Goal: Information Seeking & Learning: Check status

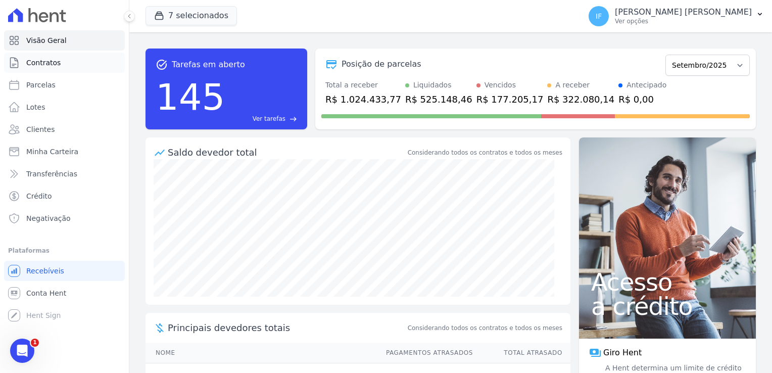
click at [49, 65] on span "Contratos" at bounding box center [43, 63] width 34 height 10
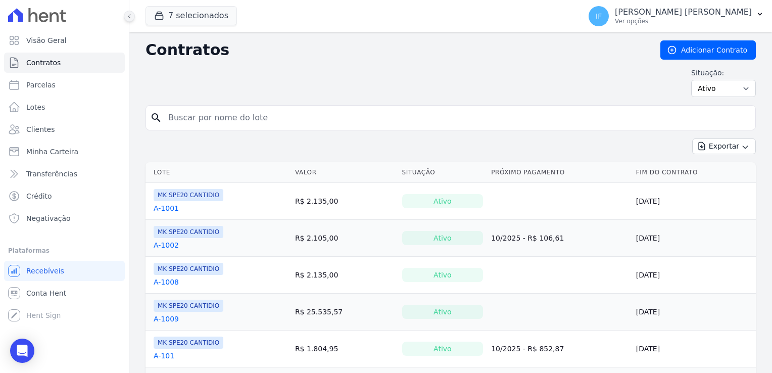
click at [127, 17] on icon at bounding box center [129, 16] width 6 height 6
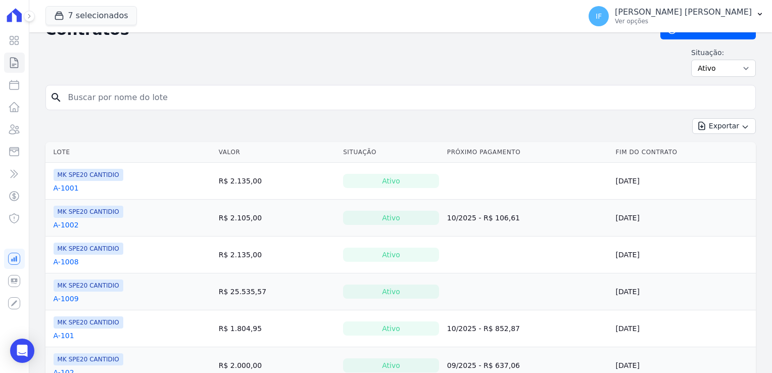
scroll to position [50, 0]
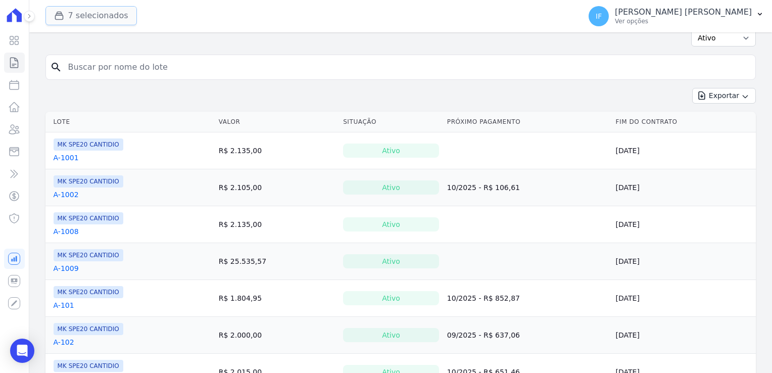
click at [81, 17] on button "7 selecionados" at bounding box center [90, 15] width 91 height 19
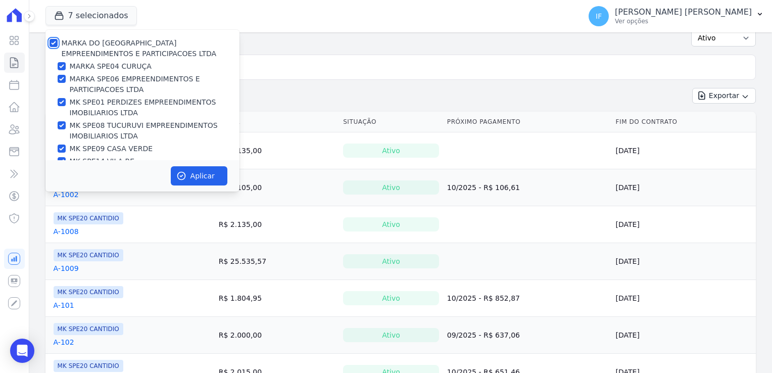
click at [56, 43] on input "MARKA DO [GEOGRAPHIC_DATA] EMPREENDIMENTOS E PARTICIPACOES LTDA" at bounding box center [53, 43] width 8 height 8
checkbox input "false"
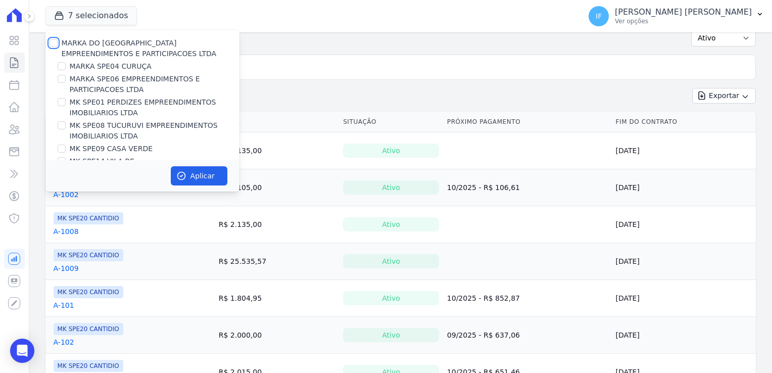
checkbox input "false"
click at [65, 70] on div at bounding box center [62, 66] width 8 height 10
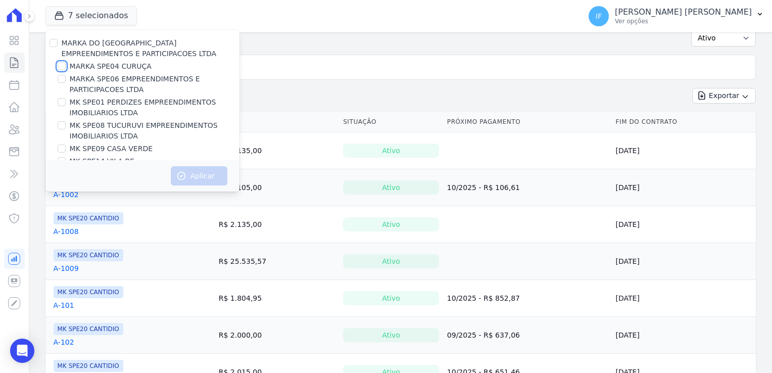
click at [61, 66] on input "MARKA SPE04 CURUÇA" at bounding box center [62, 66] width 8 height 8
checkbox input "true"
click at [212, 173] on button "Aplicar" at bounding box center [199, 175] width 57 height 19
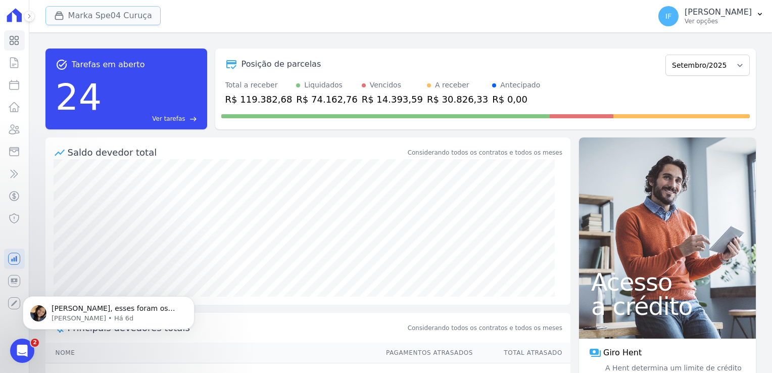
click at [105, 15] on button "Marka Spe04 Curuça" at bounding box center [102, 15] width 115 height 19
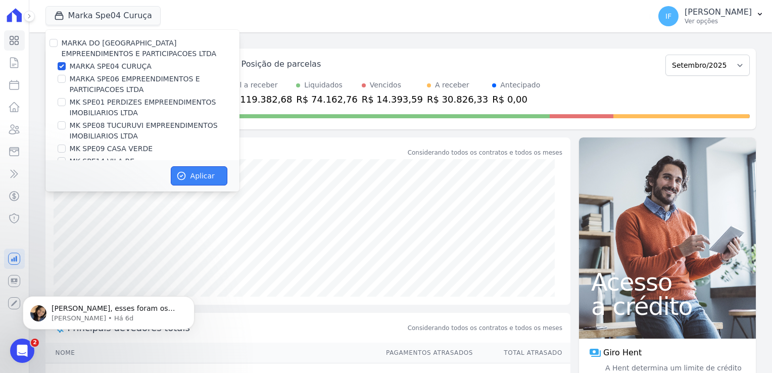
click at [198, 175] on button "Aplicar" at bounding box center [199, 175] width 57 height 19
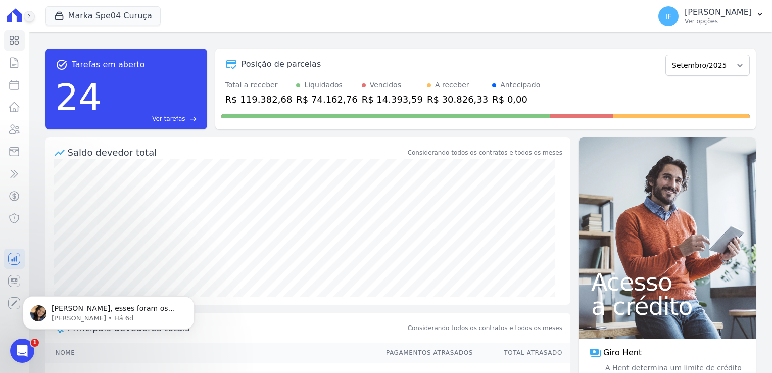
click at [32, 17] on button at bounding box center [29, 16] width 11 height 11
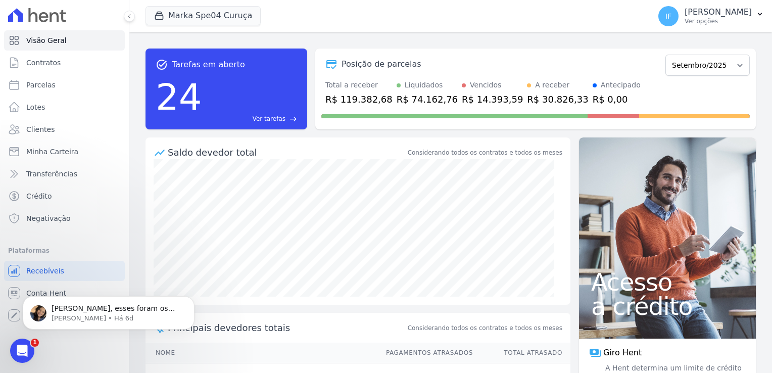
click at [42, 292] on div "[PERSON_NAME], esses foram os recebiveis do mês de agosto para o Marka SPE06: […" at bounding box center [109, 266] width 186 height 126
click at [27, 343] on div "Abertura do Messenger da Intercom" at bounding box center [20, 348] width 33 height 33
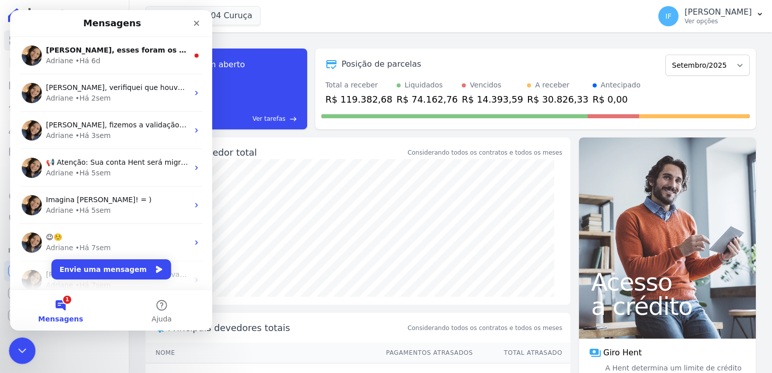
click at [27, 343] on div "Encerramento do Messenger da Intercom" at bounding box center [21, 349] width 24 height 24
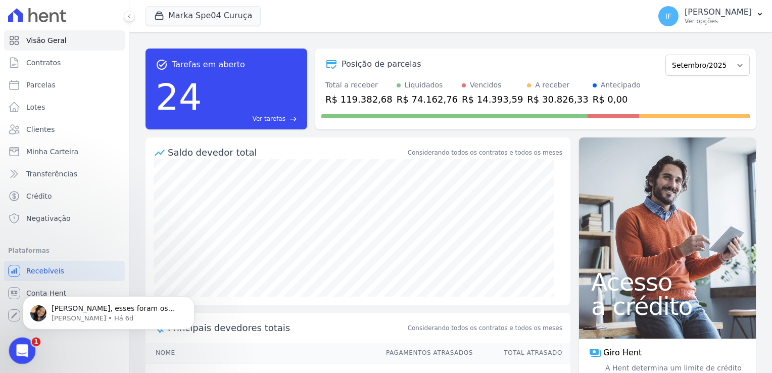
click at [26, 340] on div "Abertura do Messenger da Intercom" at bounding box center [20, 348] width 33 height 33
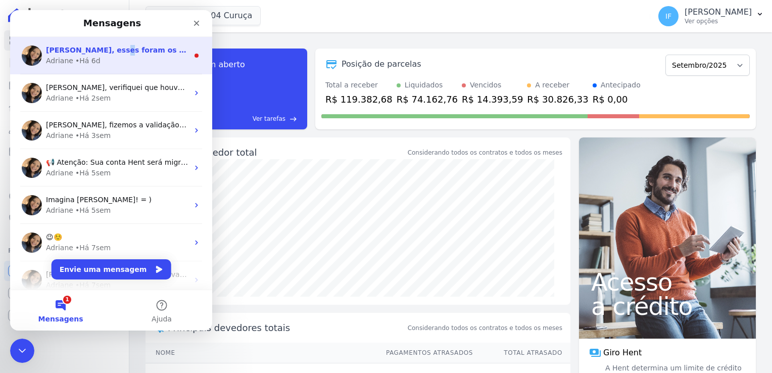
click at [103, 52] on span "[PERSON_NAME], esses foram os recebiveis do mês de agosto para o Marka SPE06:" at bounding box center [212, 50] width 332 height 8
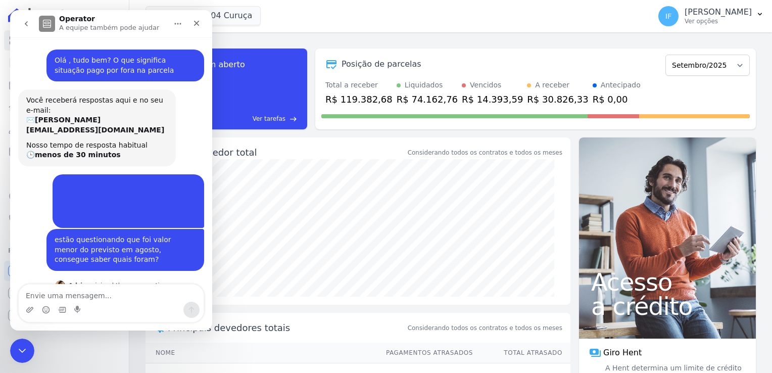
scroll to position [12, 0]
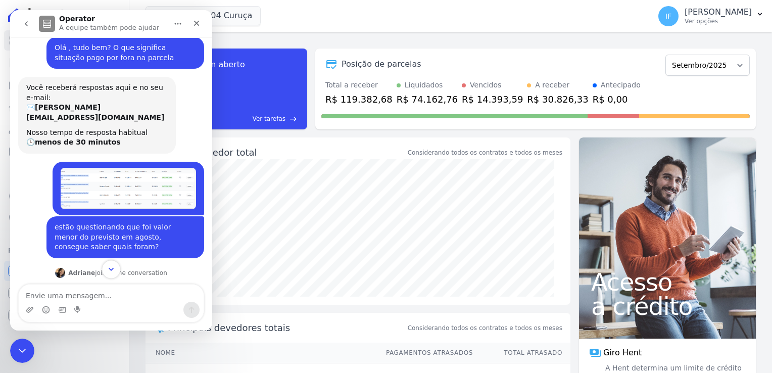
click at [112, 269] on icon "Scroll to bottom" at bounding box center [111, 269] width 9 height 9
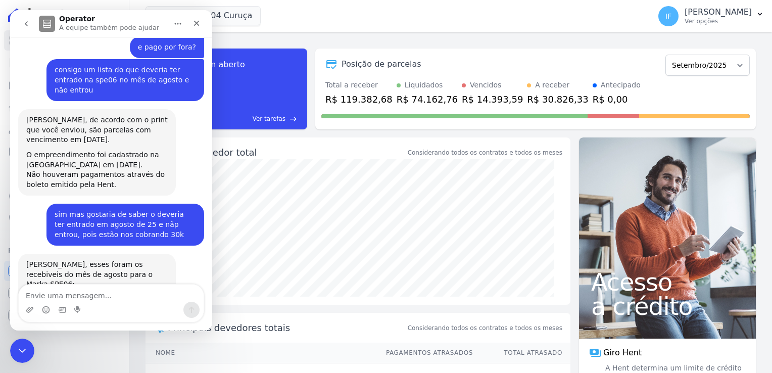
scroll to position [412, 0]
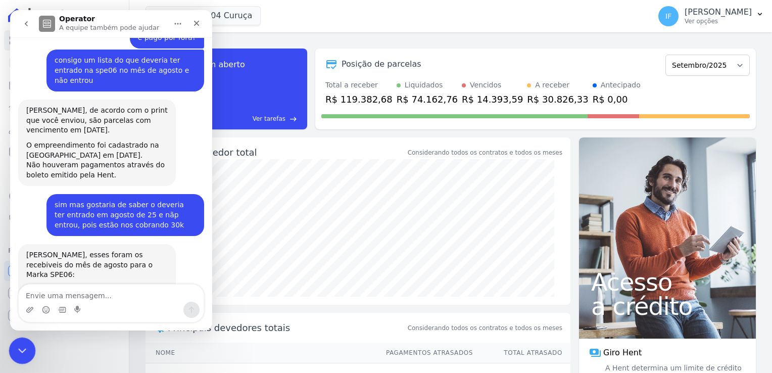
click at [18, 340] on div "Encerramento do Messenger da Intercom" at bounding box center [21, 349] width 24 height 24
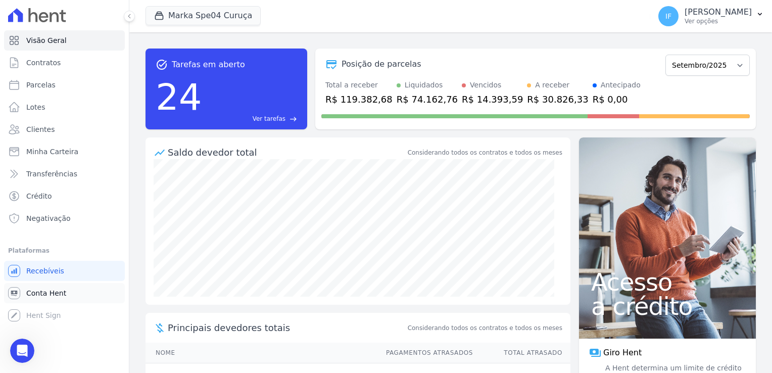
click at [52, 290] on span "Conta Hent" at bounding box center [46, 293] width 40 height 10
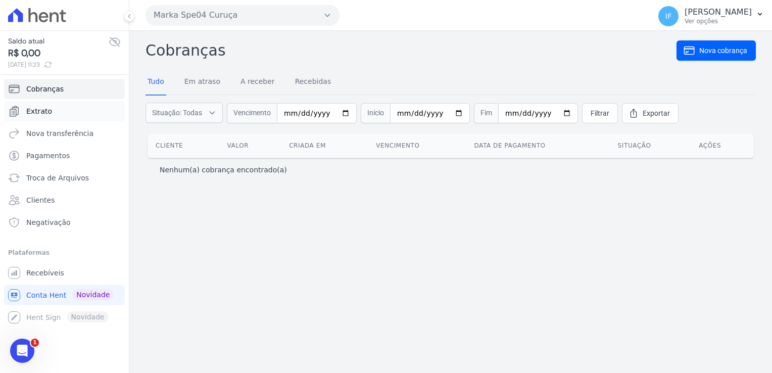
click at [52, 112] on link "Extrato" at bounding box center [64, 111] width 121 height 20
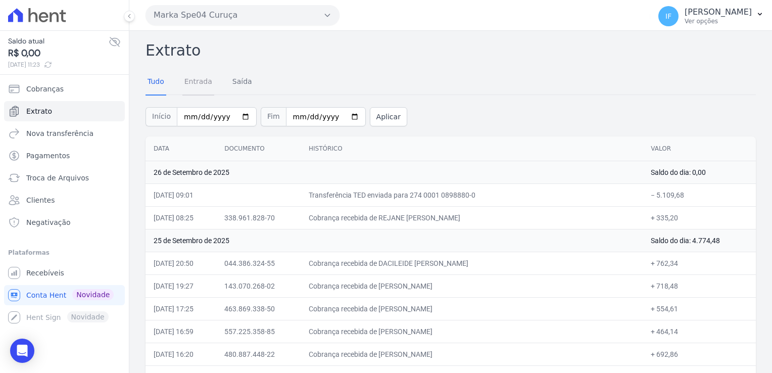
click at [198, 84] on link "Entrada" at bounding box center [198, 82] width 32 height 26
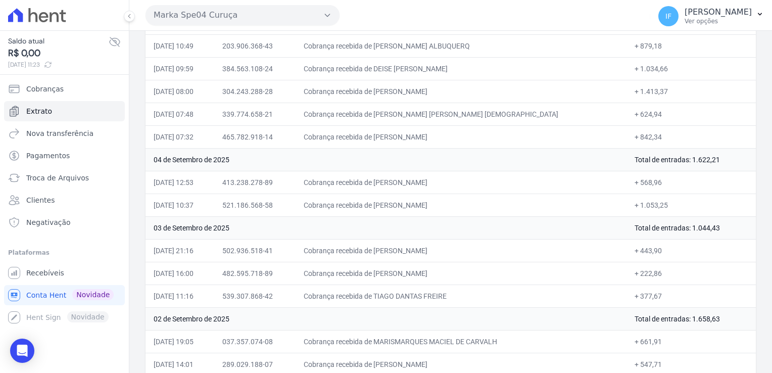
scroll to position [2600, 0]
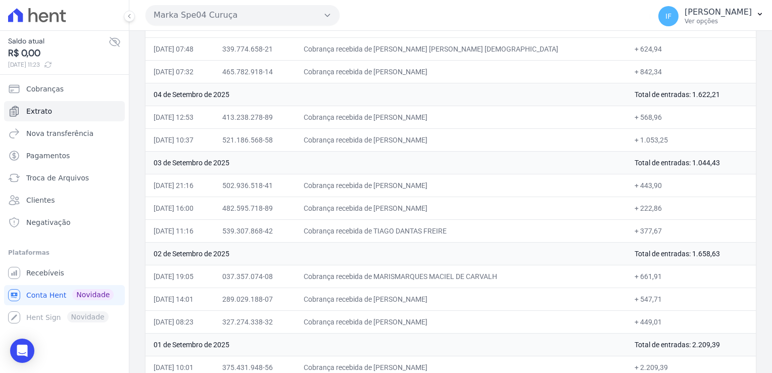
drag, startPoint x: 152, startPoint y: 167, endPoint x: 201, endPoint y: 384, distance: 222.1
click at [201, 372] on html "Saldo atual R$ 0,00 [DATE] 11:23 Cobranças Extrato Nova transferência Pagamento…" at bounding box center [386, 186] width 772 height 373
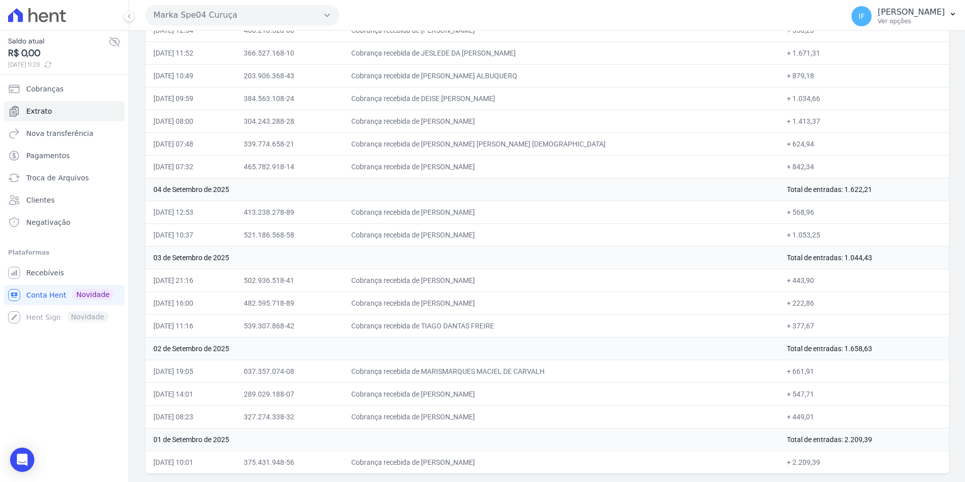
scroll to position [2505, 0]
click at [561, 346] on td "02 de Setembro de 2025" at bounding box center [462, 348] width 634 height 23
click at [563, 348] on td "02 de Setembro de 2025" at bounding box center [462, 348] width 634 height 23
click at [522, 310] on td "Cobrança recebida de [PERSON_NAME]" at bounding box center [561, 302] width 436 height 23
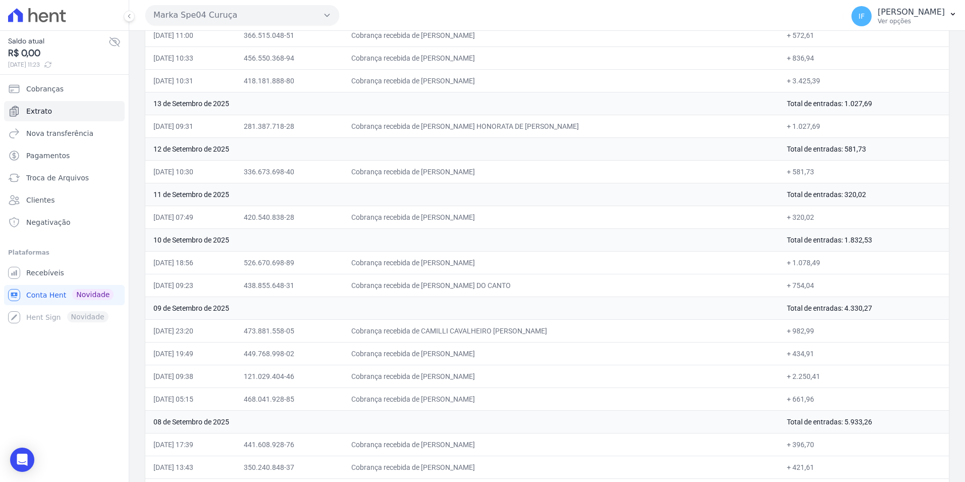
scroll to position [1495, 0]
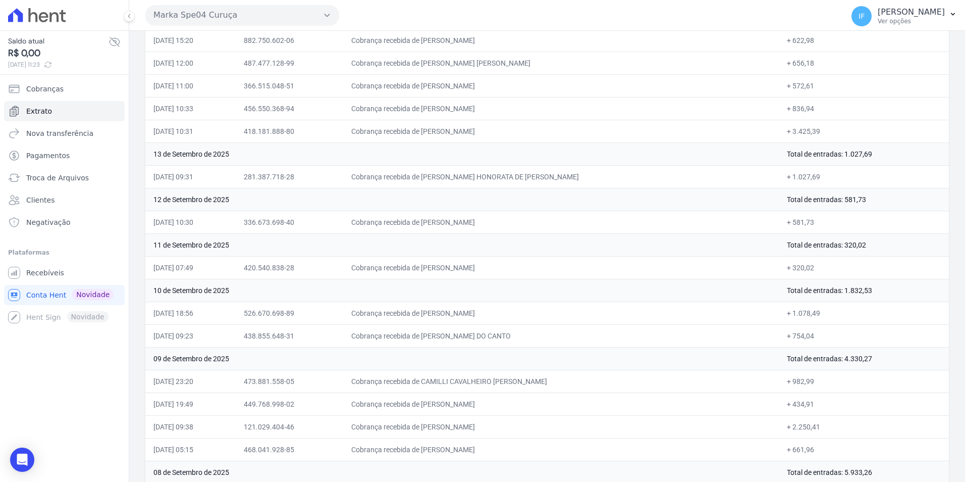
click at [771, 228] on td "+ 581,73" at bounding box center [864, 222] width 170 height 23
drag, startPoint x: 772, startPoint y: 224, endPoint x: 807, endPoint y: 221, distance: 35.5
click at [771, 221] on td "+ 581,73" at bounding box center [864, 222] width 170 height 23
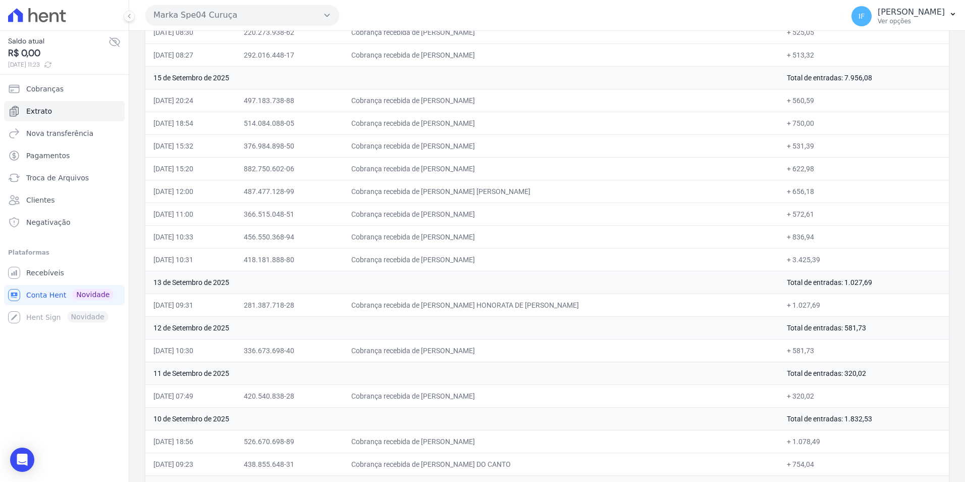
scroll to position [1344, 0]
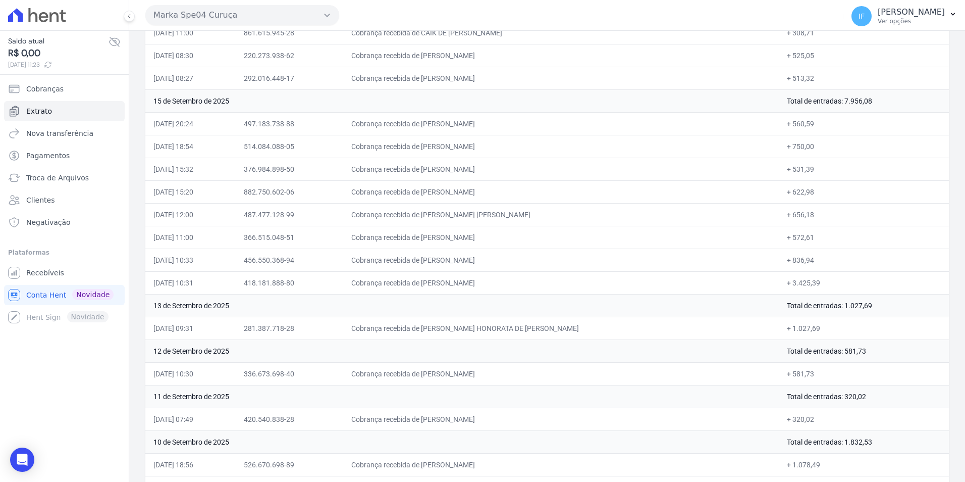
drag, startPoint x: 818, startPoint y: 326, endPoint x: 809, endPoint y: 324, distance: 9.2
click at [771, 324] on td "+ 1.027,69" at bounding box center [864, 328] width 170 height 23
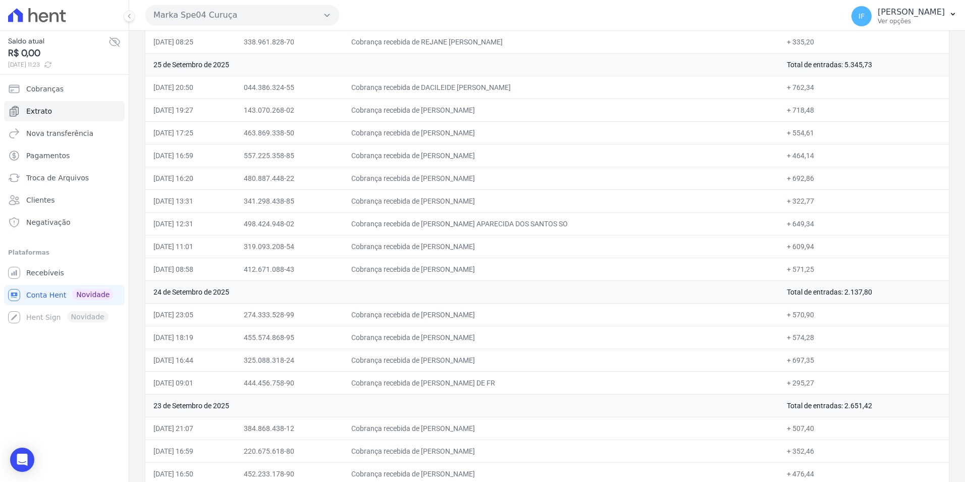
scroll to position [0, 0]
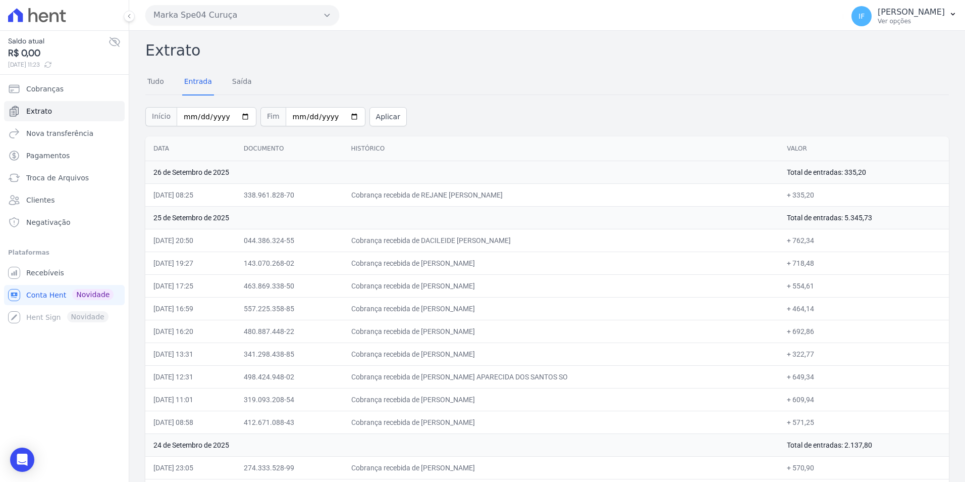
drag, startPoint x: 808, startPoint y: 327, endPoint x: 451, endPoint y: 10, distance: 477.1
click at [451, 10] on div "Marka Spe04 Curuça MARKA DO BRASIL EMPREENDIMENTOS E PARTICIPACOES LTDA MARKA S…" at bounding box center [547, 241] width 836 height 482
copy div "MARKA DO [GEOGRAPHIC_DATA] EMPREENDIMENTOS E PARTICIPACOES LTDA MARKA SPE04 CUR…"
